Goal: Communication & Community: Answer question/provide support

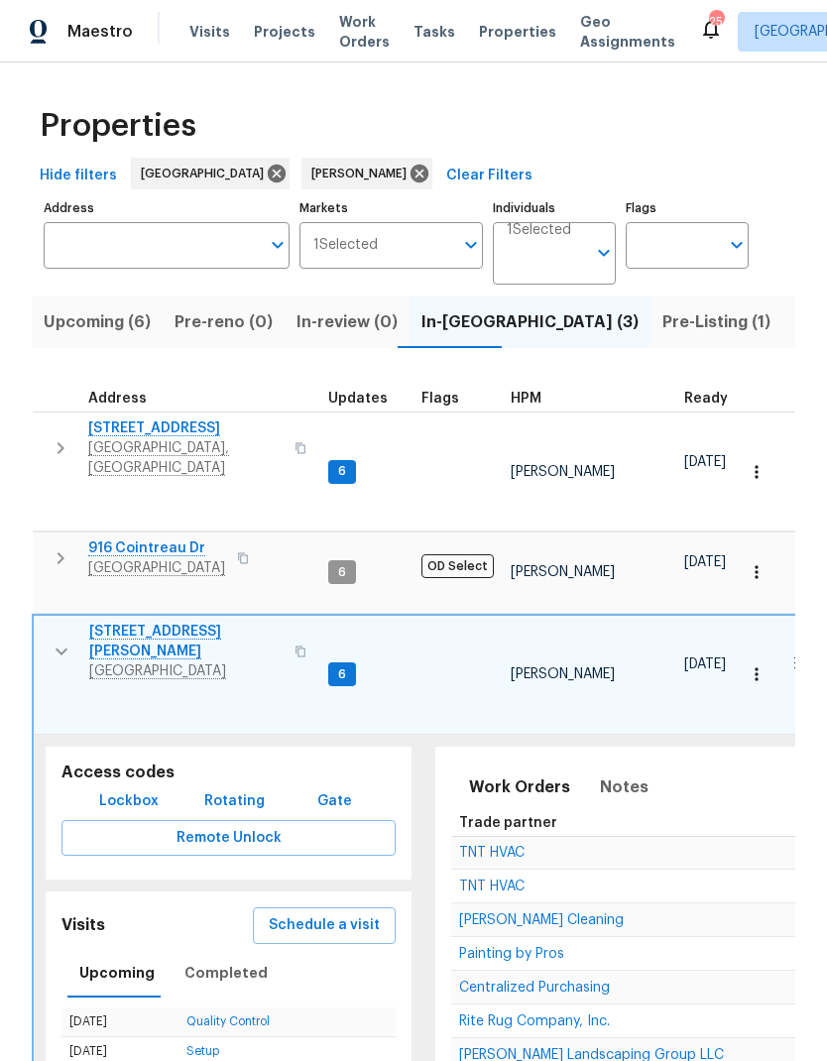
click at [51, 640] on icon "button" at bounding box center [62, 652] width 24 height 24
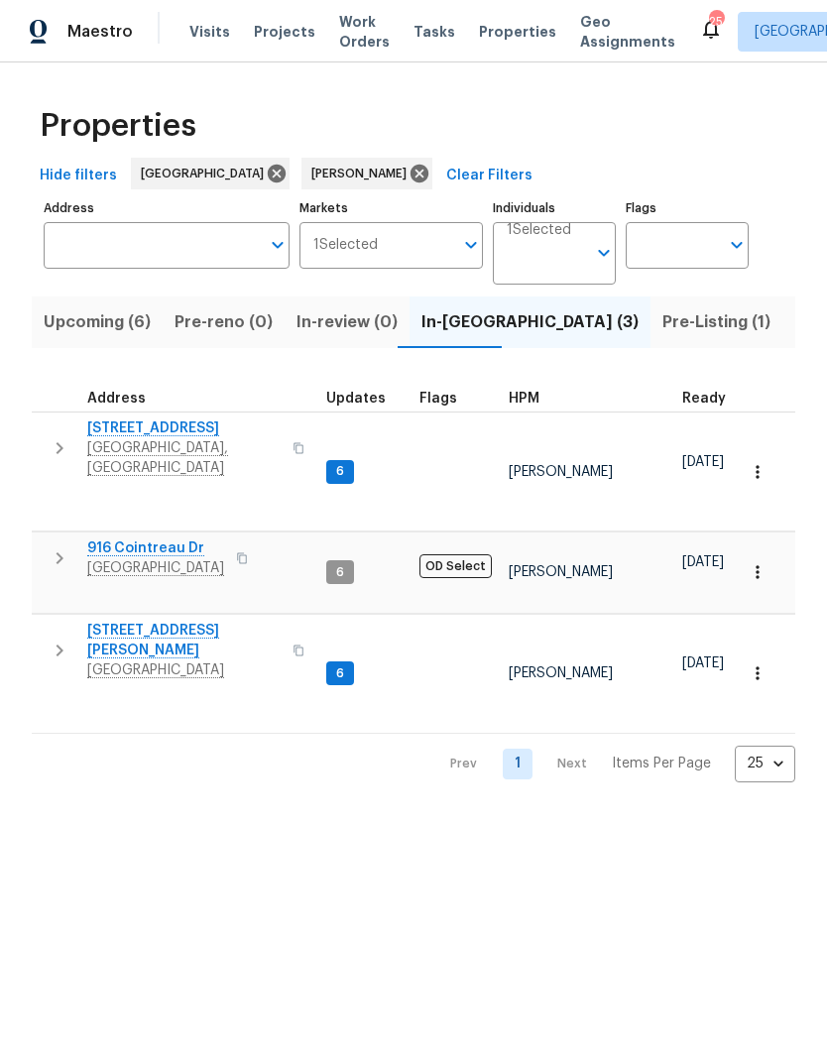
click at [63, 546] on icon "button" at bounding box center [60, 558] width 24 height 24
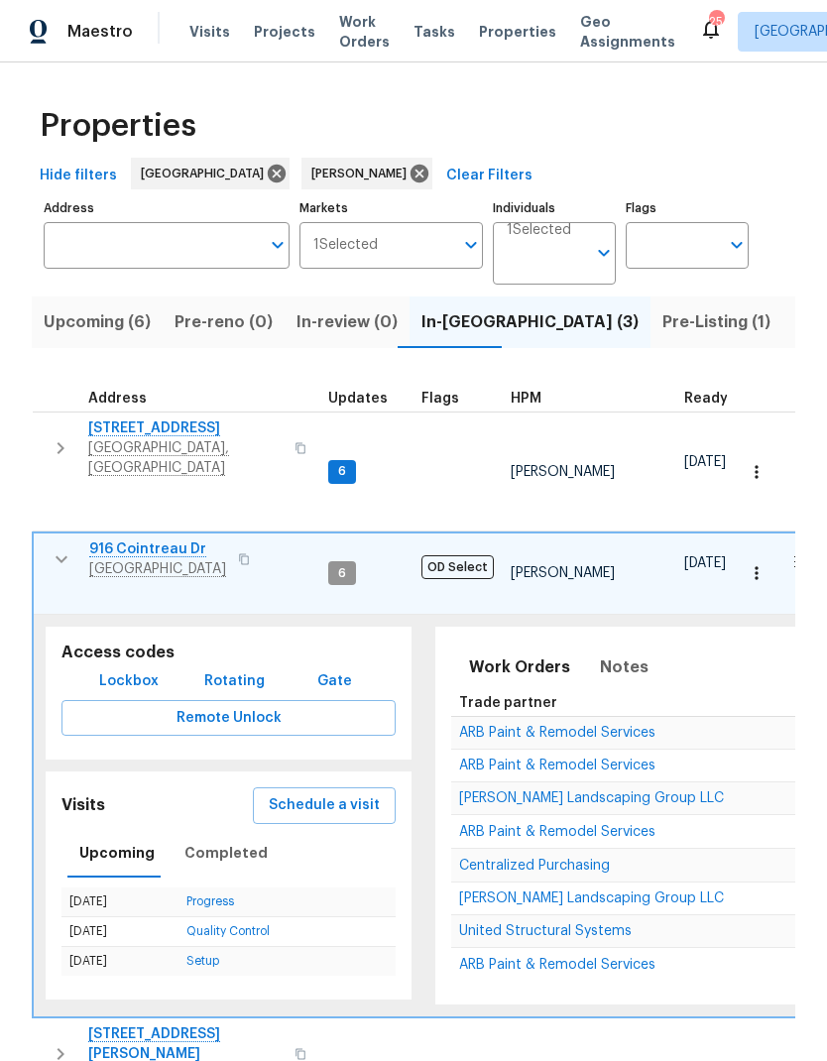
click at [37, 543] on td "916 Cointreau Dr Hermitage, TN 37076" at bounding box center [177, 560] width 287 height 52
click at [60, 547] on button "button" at bounding box center [62, 559] width 40 height 40
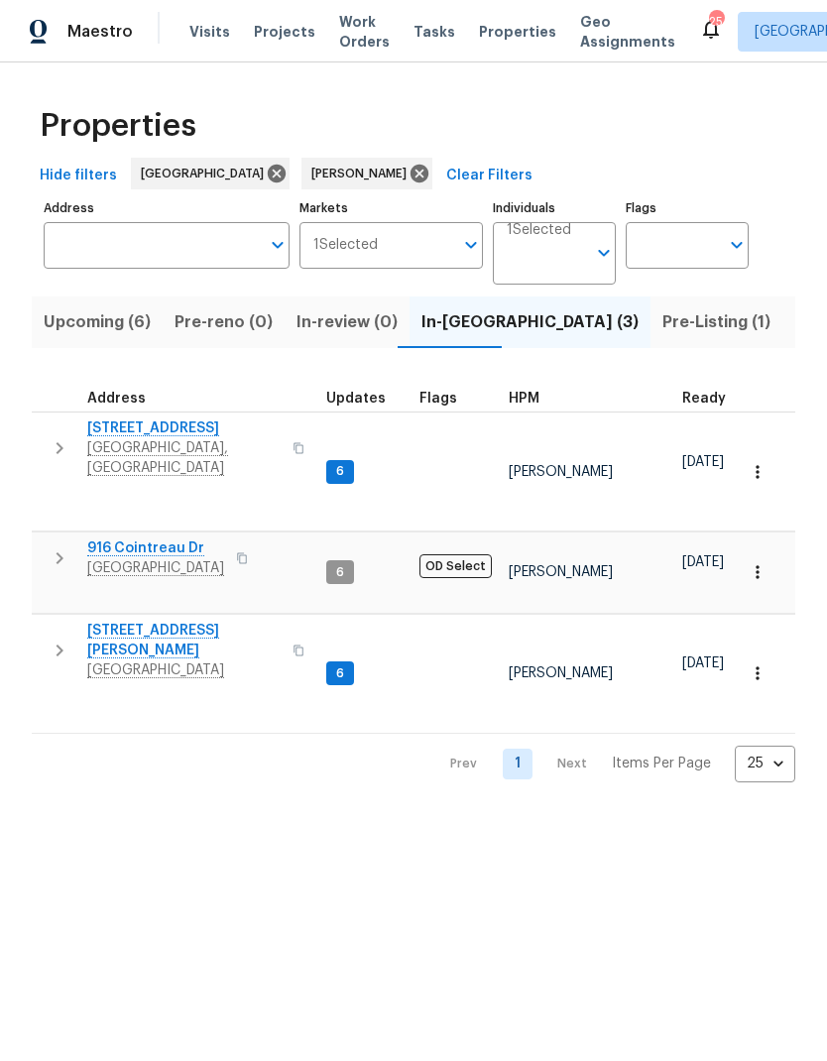
click at [41, 615] on td "1505 Talley Dr Lebanon, TN 37087" at bounding box center [175, 650] width 287 height 71
click at [51, 621] on button "button" at bounding box center [60, 651] width 40 height 60
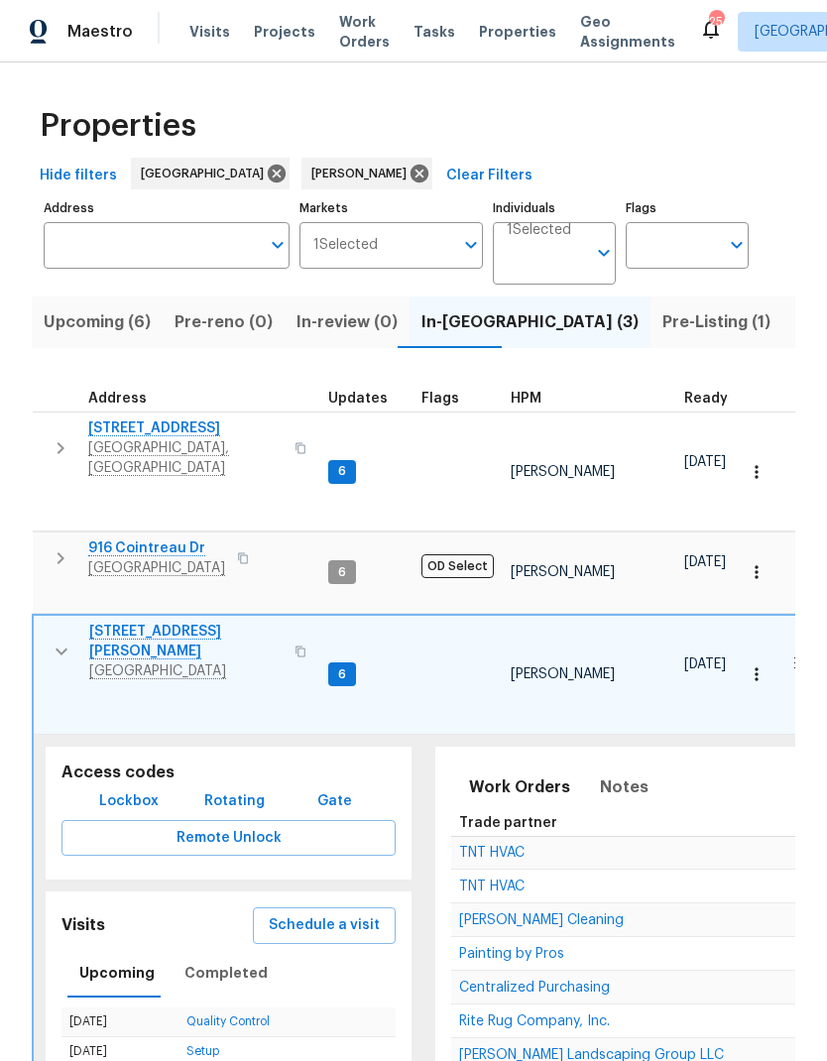
click at [482, 947] on span "Painting by Pros" at bounding box center [511, 954] width 105 height 14
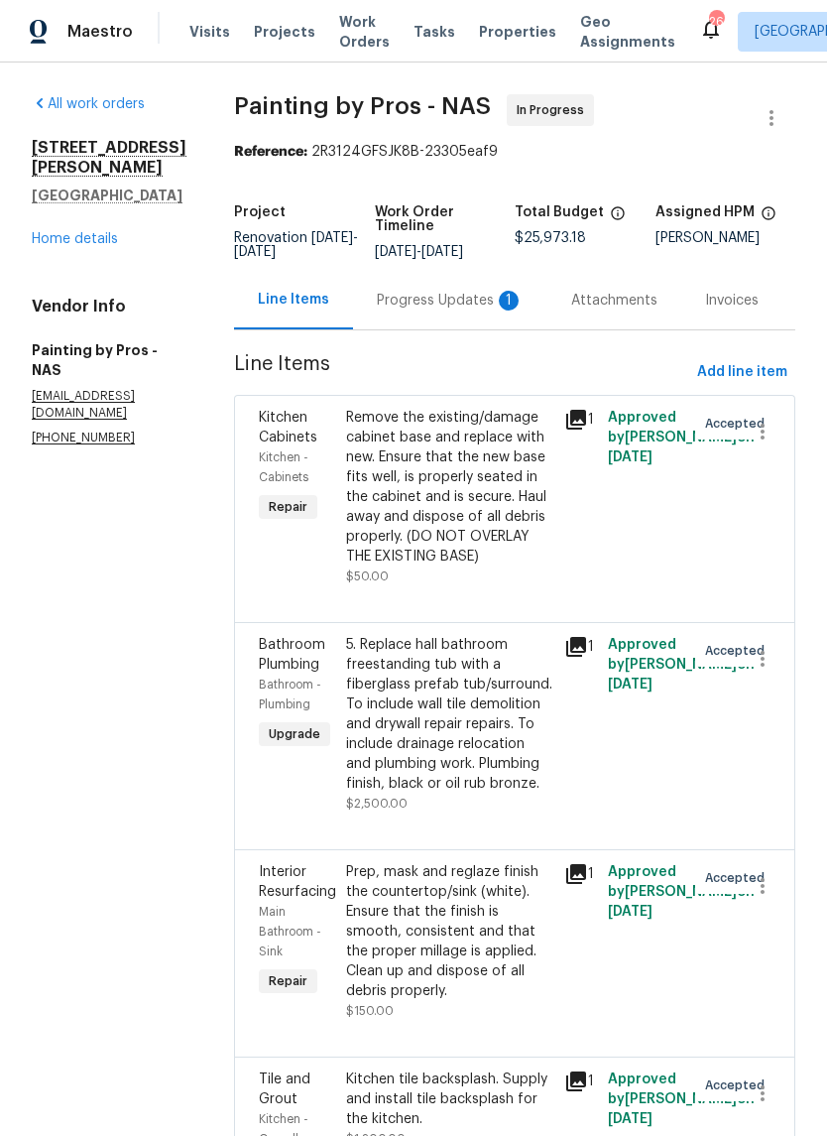
click at [433, 305] on div "Progress Updates 1" at bounding box center [450, 301] width 147 height 20
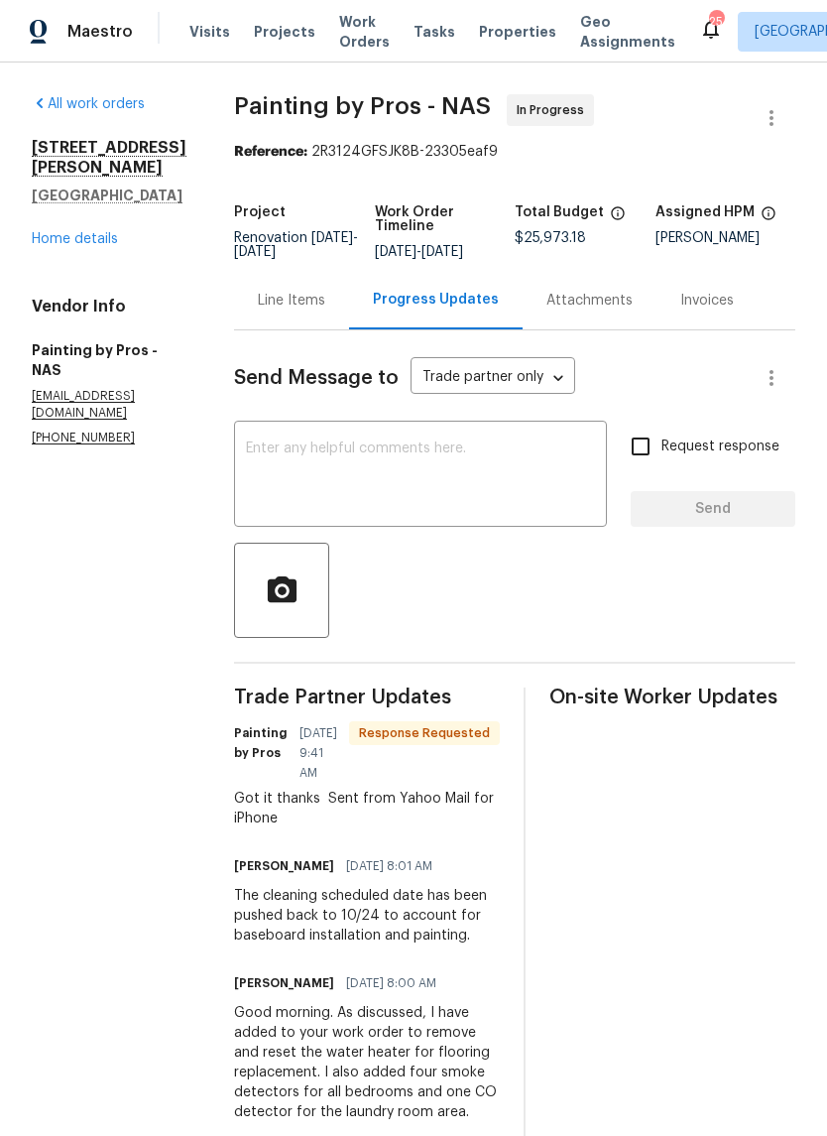
click at [333, 490] on textarea at bounding box center [420, 475] width 349 height 69
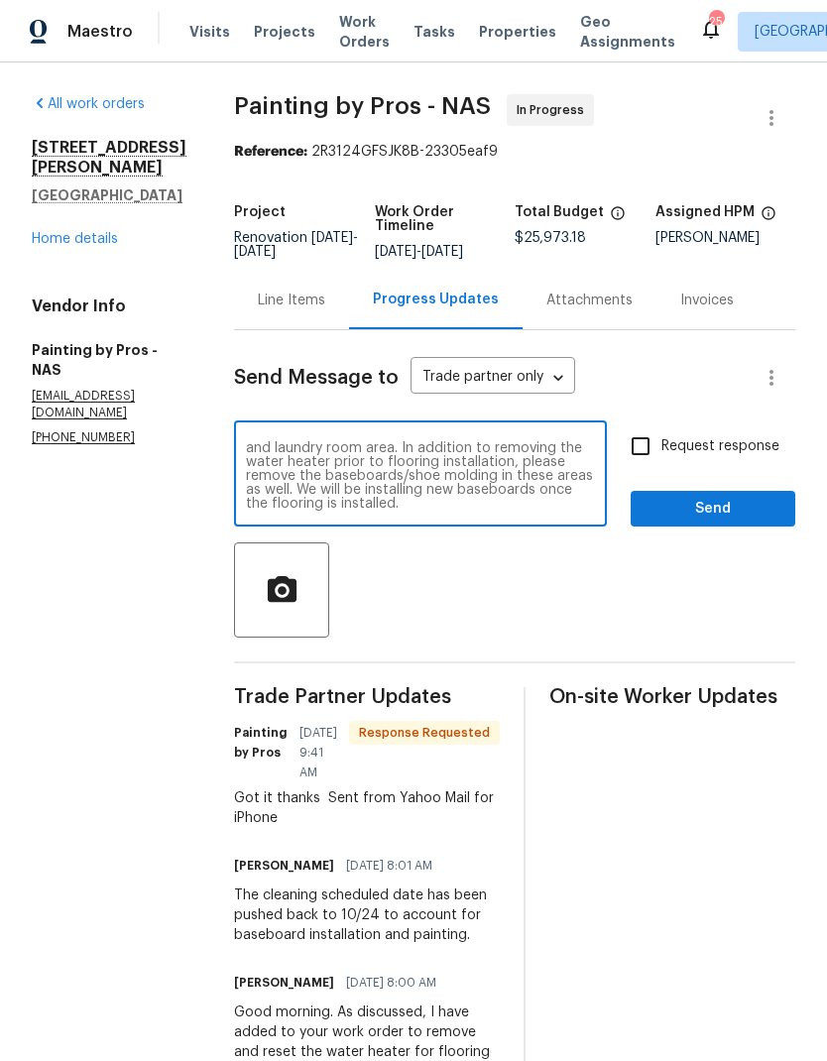
scroll to position [69, 0]
type textarea "Good morning! Heads up that the flooring installer confirmed that they will be …"
click at [646, 462] on input "Request response" at bounding box center [641, 446] width 42 height 42
checkbox input "true"
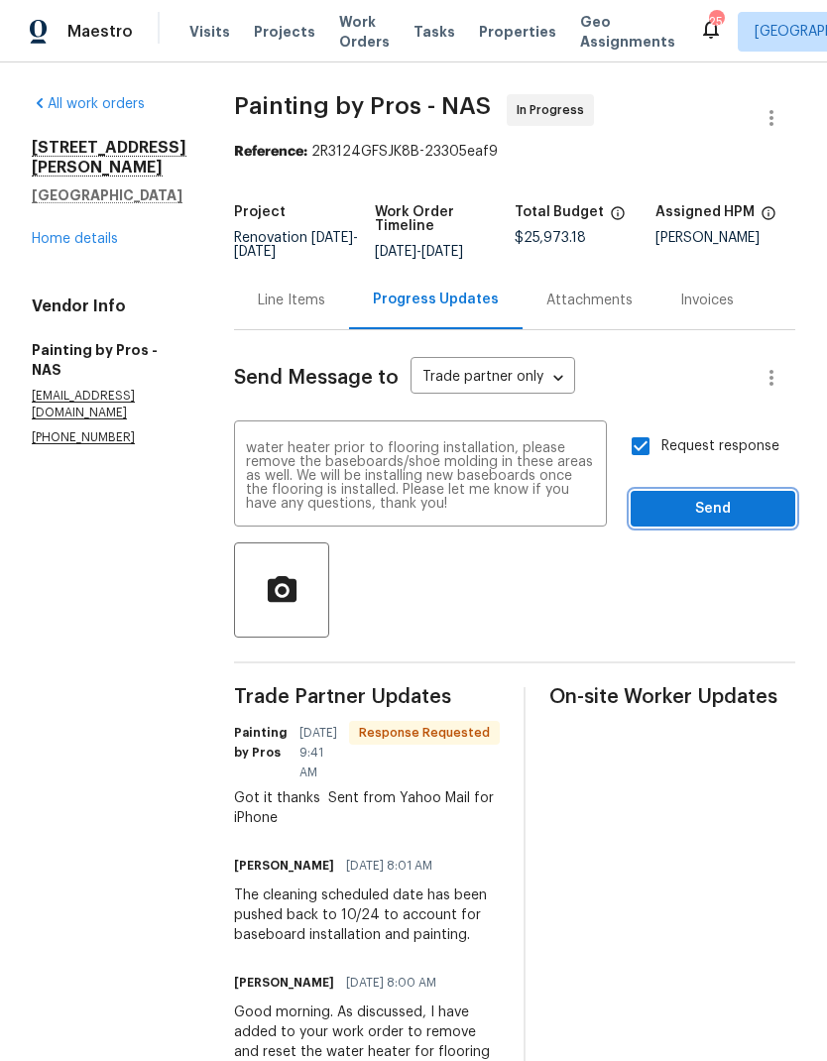
click at [669, 518] on span "Send" at bounding box center [713, 509] width 133 height 25
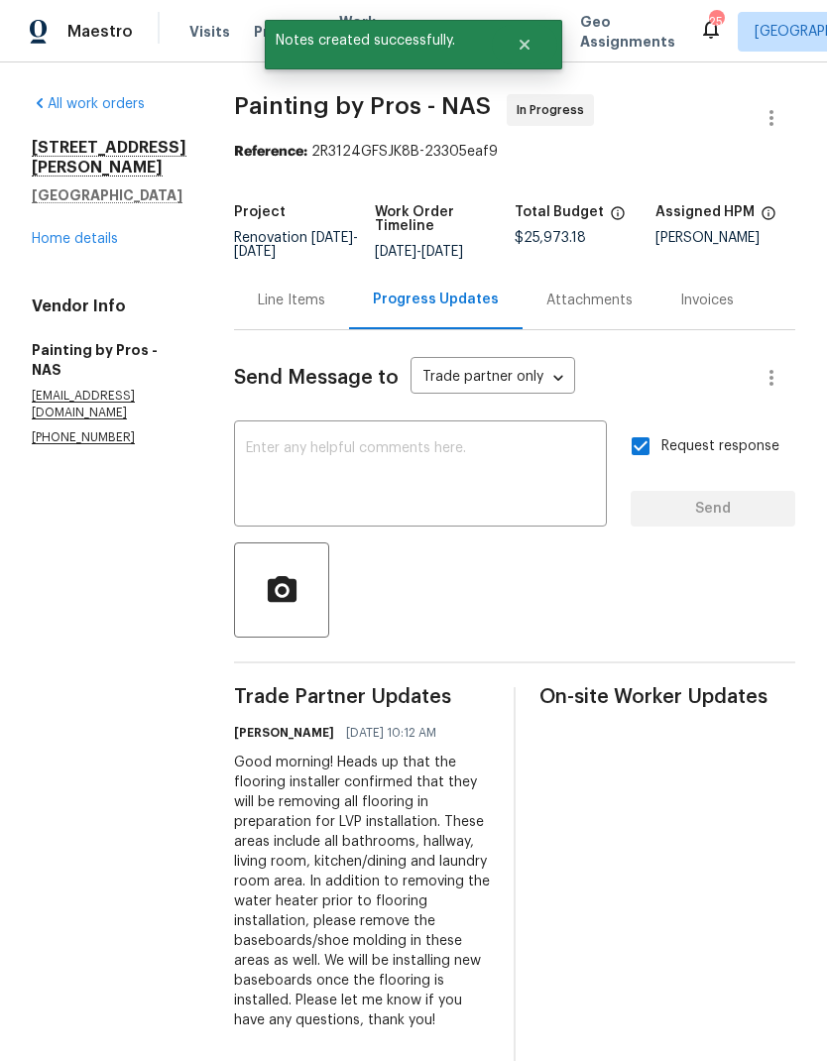
scroll to position [0, 0]
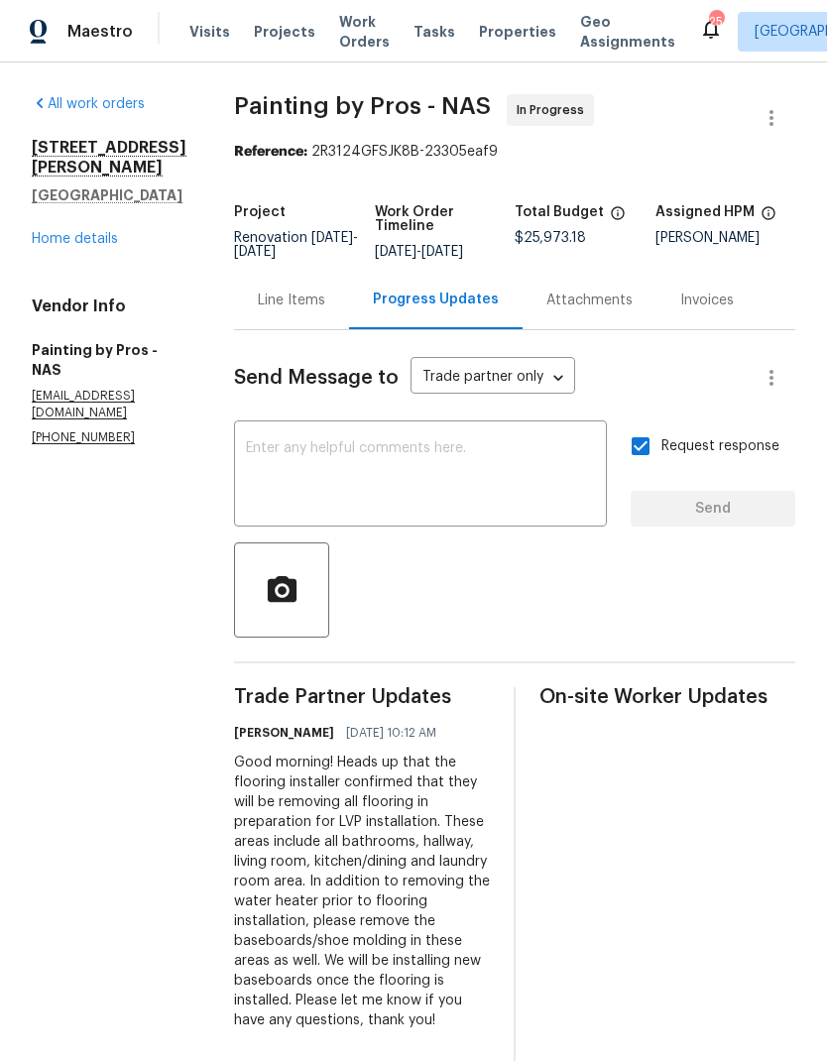
click at [331, 329] on div "Line Items" at bounding box center [291, 300] width 115 height 59
